Goal: Information Seeking & Learning: Learn about a topic

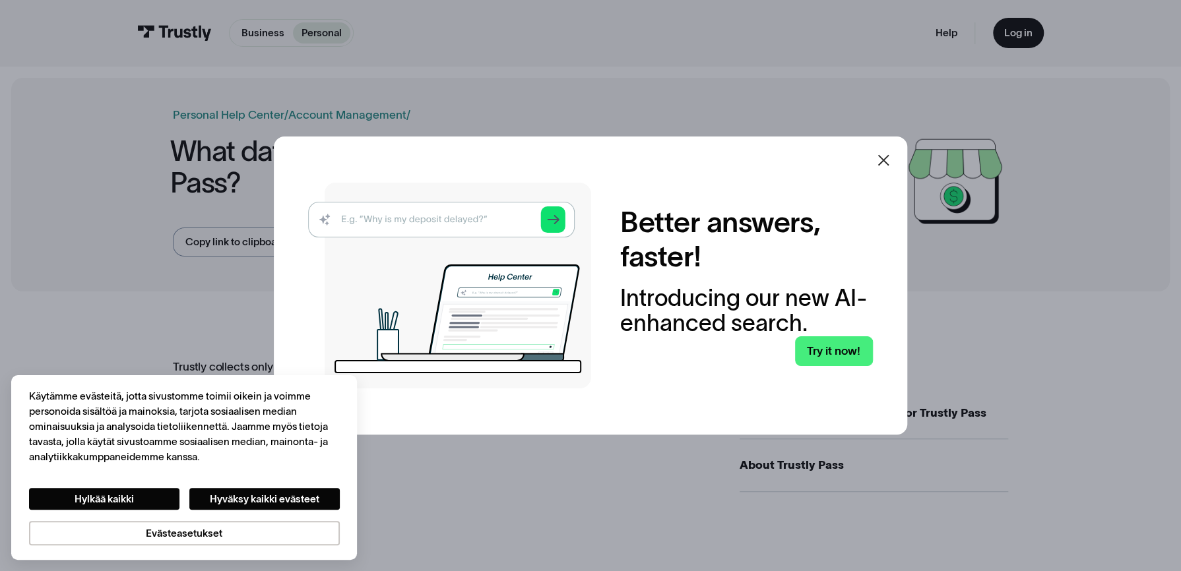
click at [889, 157] on icon at bounding box center [883, 160] width 16 height 16
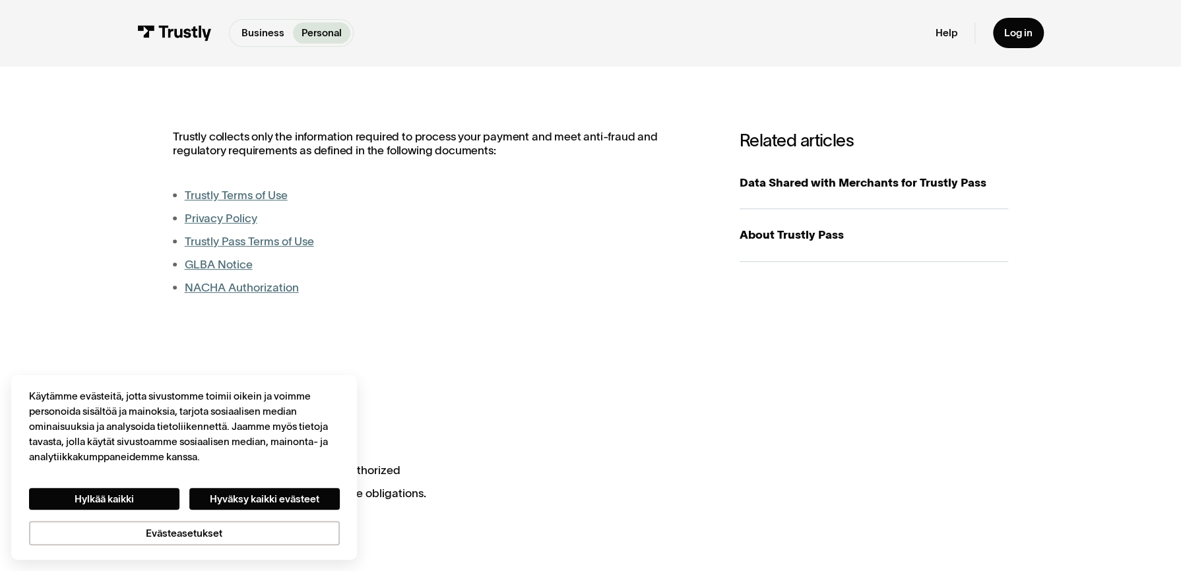
scroll to position [198, 0]
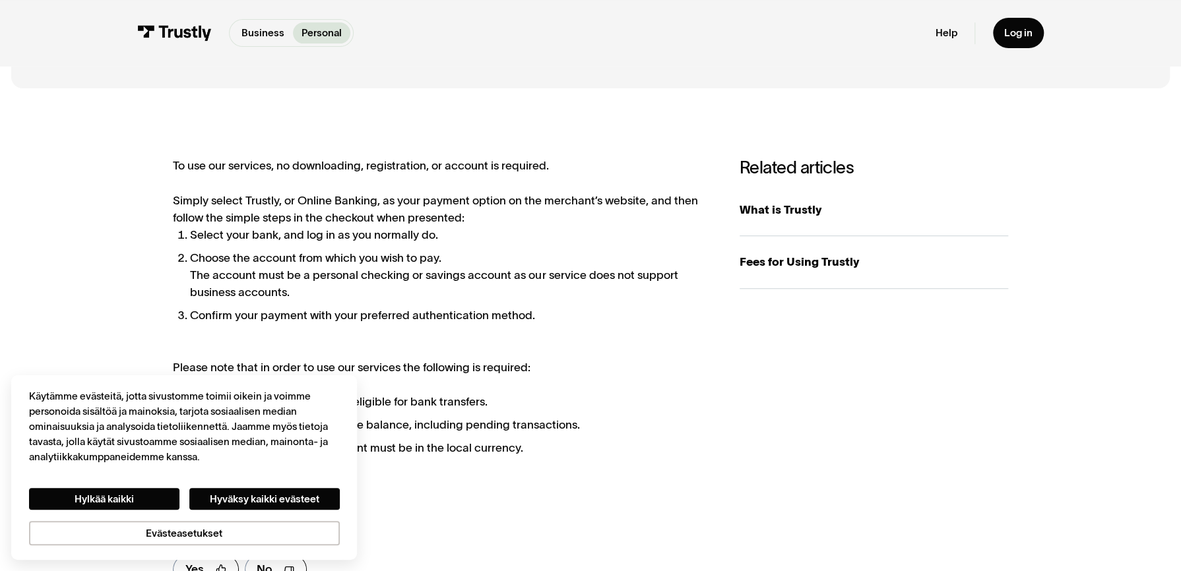
scroll to position [198, 0]
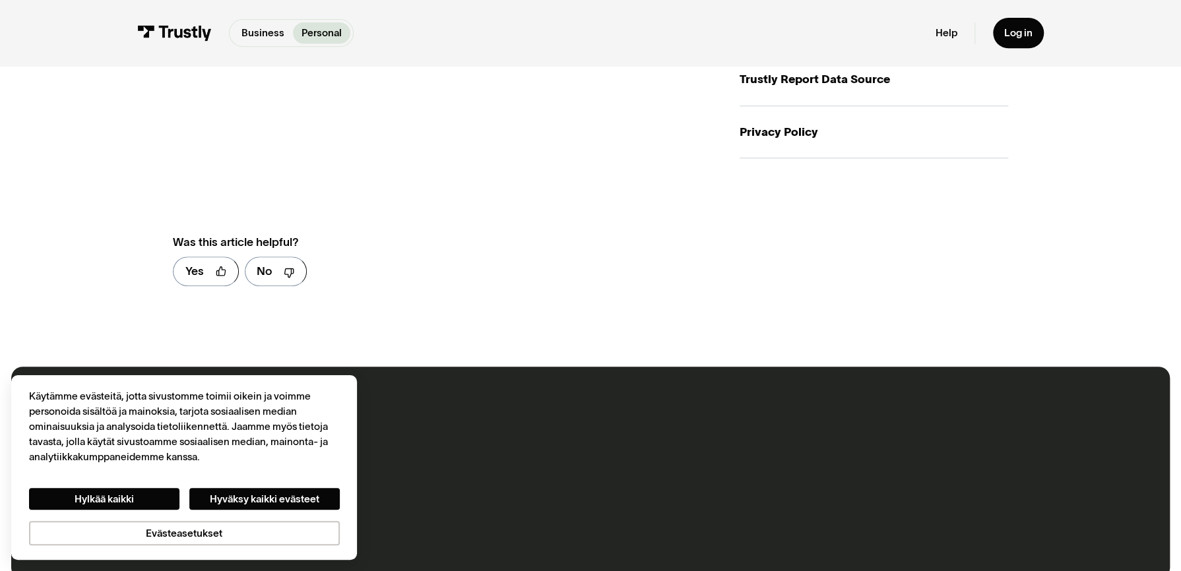
scroll to position [462, 0]
